Goal: Information Seeking & Learning: Learn about a topic

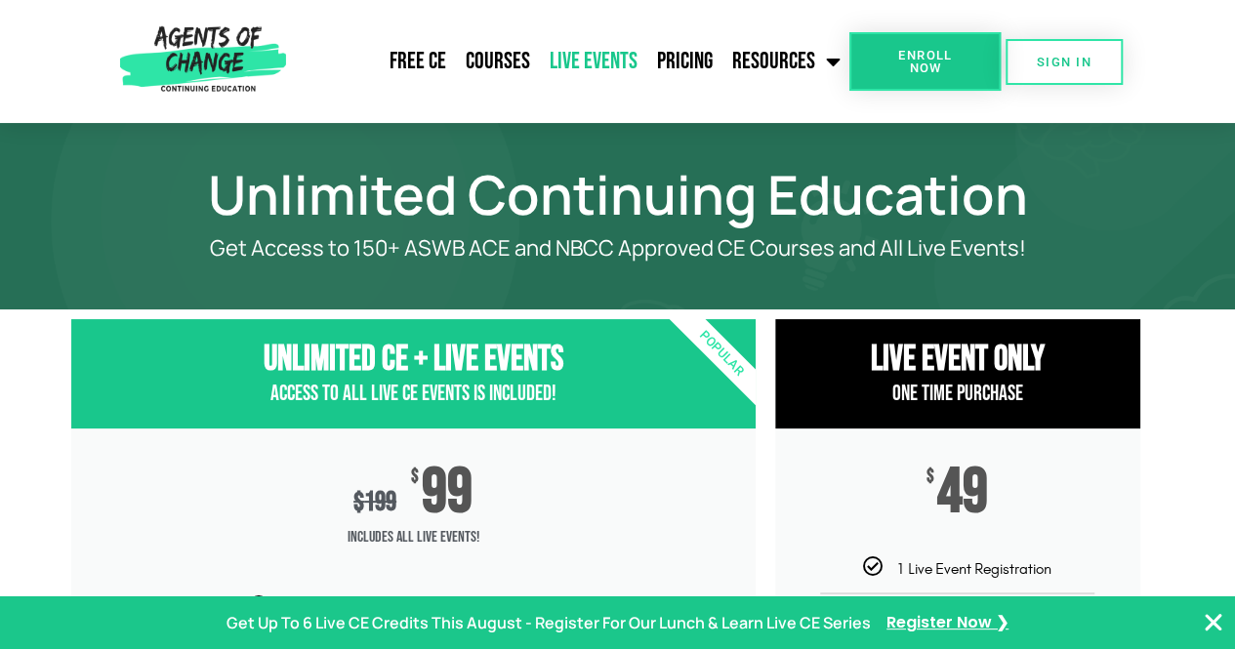
click at [594, 60] on link "Live Events" at bounding box center [593, 61] width 107 height 49
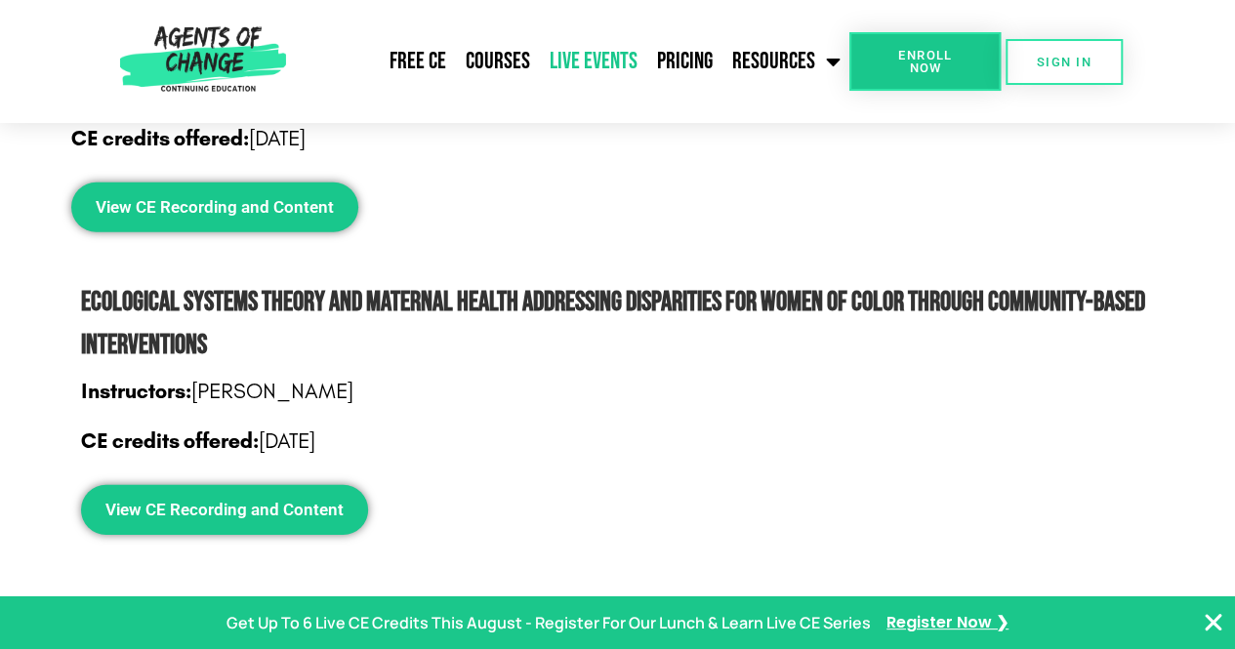
scroll to position [2712, 0]
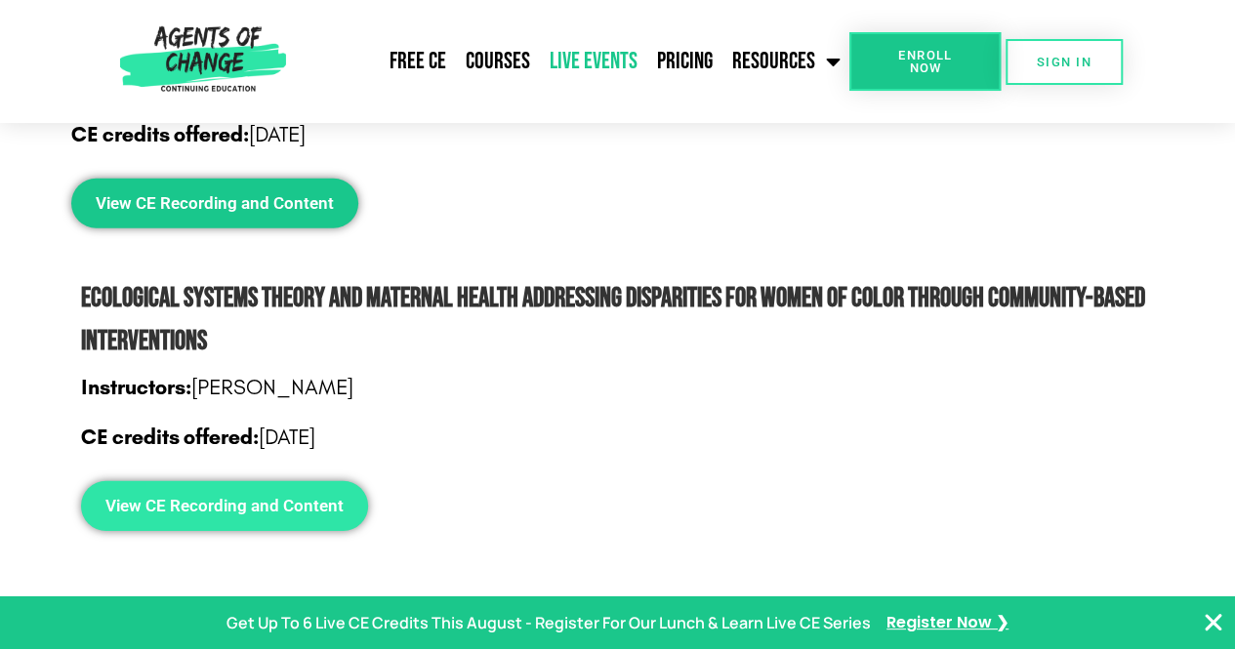
click at [286, 511] on span "View CE Recording and Content" at bounding box center [224, 506] width 238 height 17
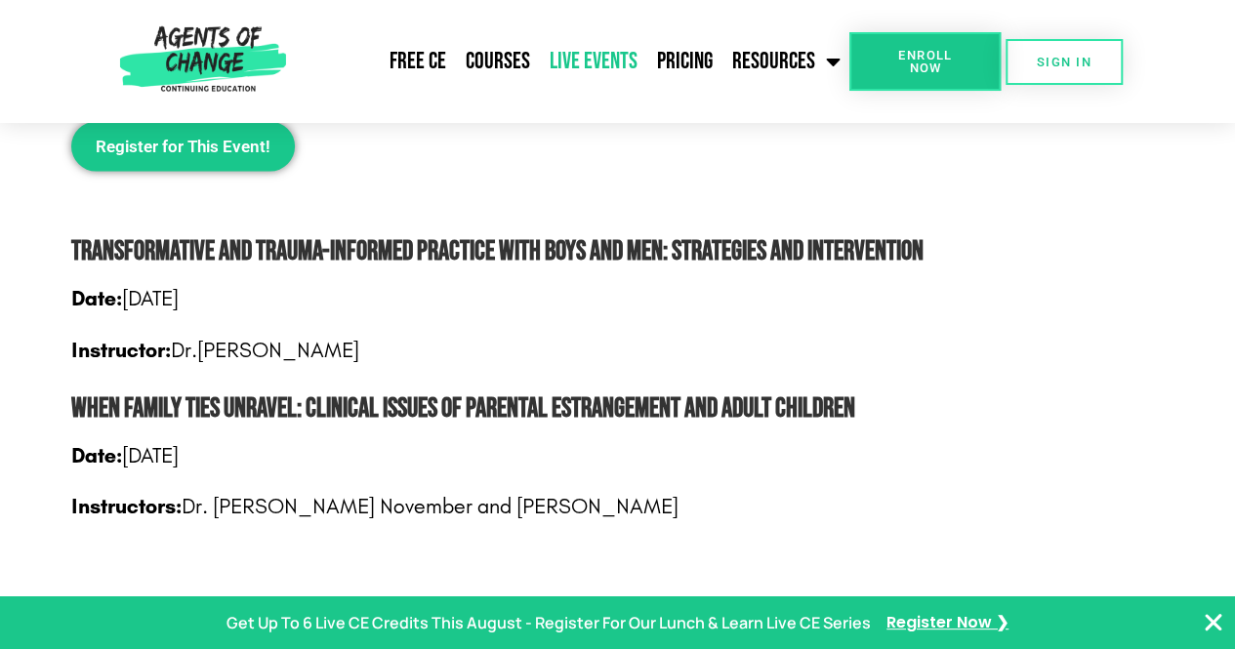
scroll to position [1961, 0]
